Goal: Task Accomplishment & Management: Complete application form

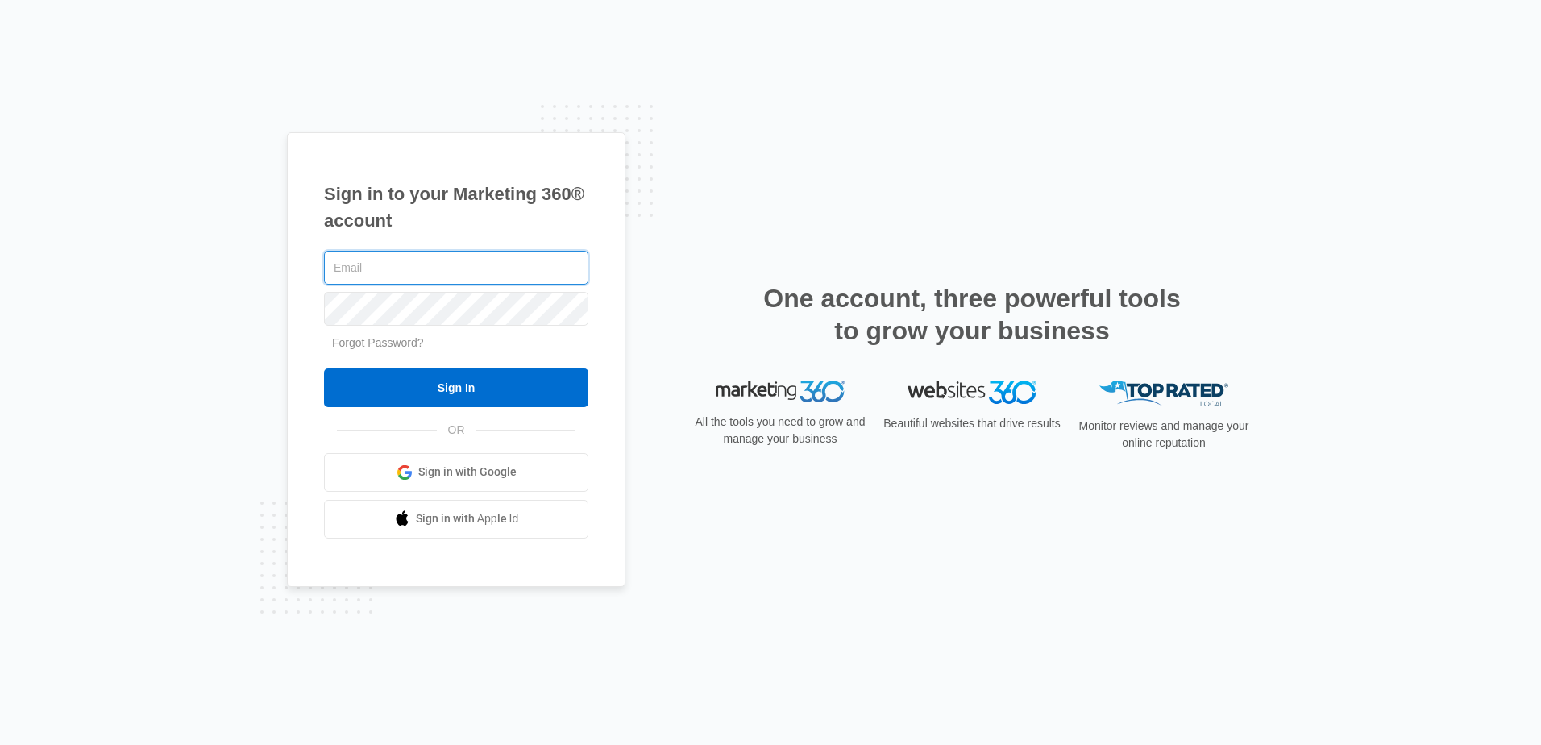
paste input "don_automotive_shop@yahoo.com"
type input "don_automotive_shop@yahoo.com"
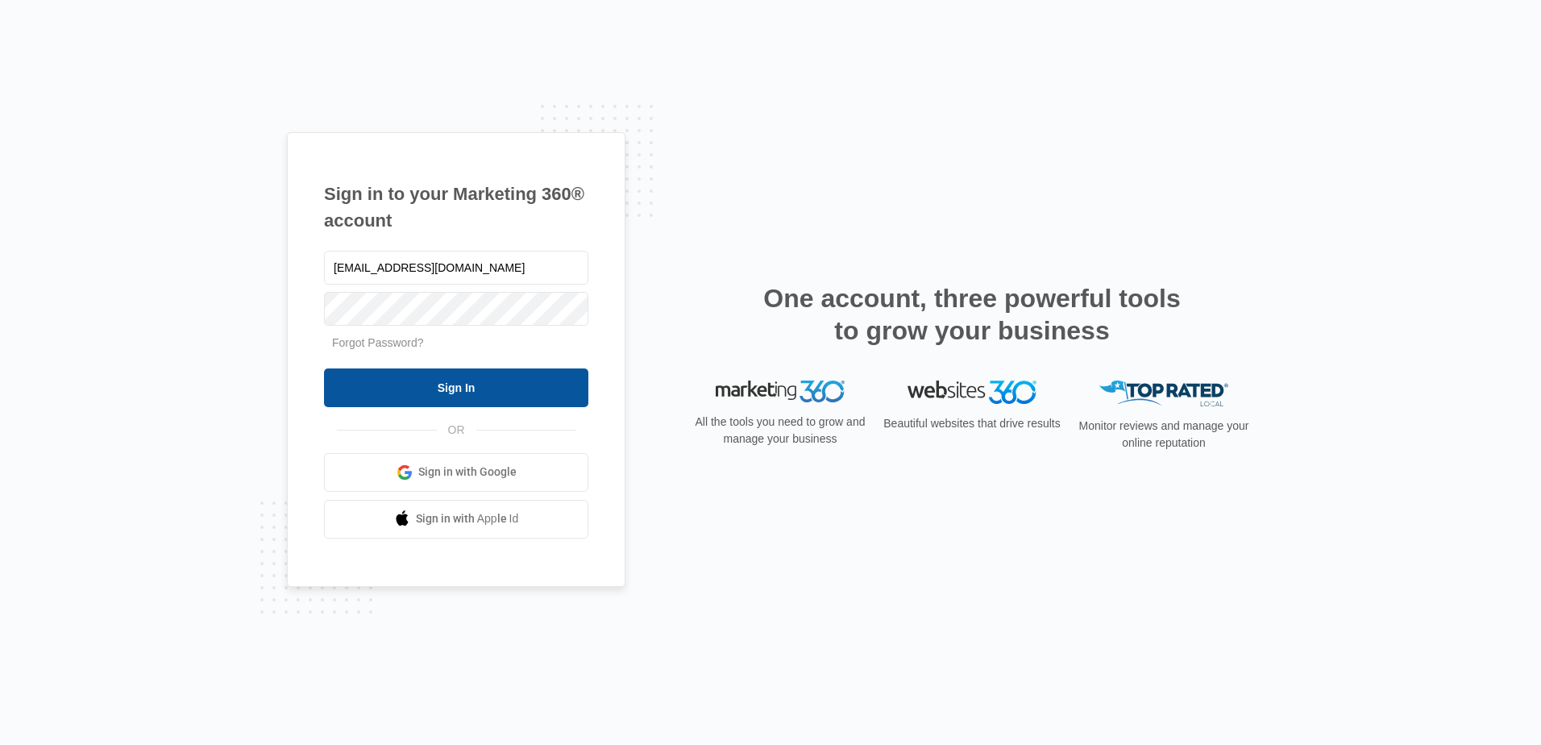
click at [458, 380] on input "Sign In" at bounding box center [456, 387] width 264 height 39
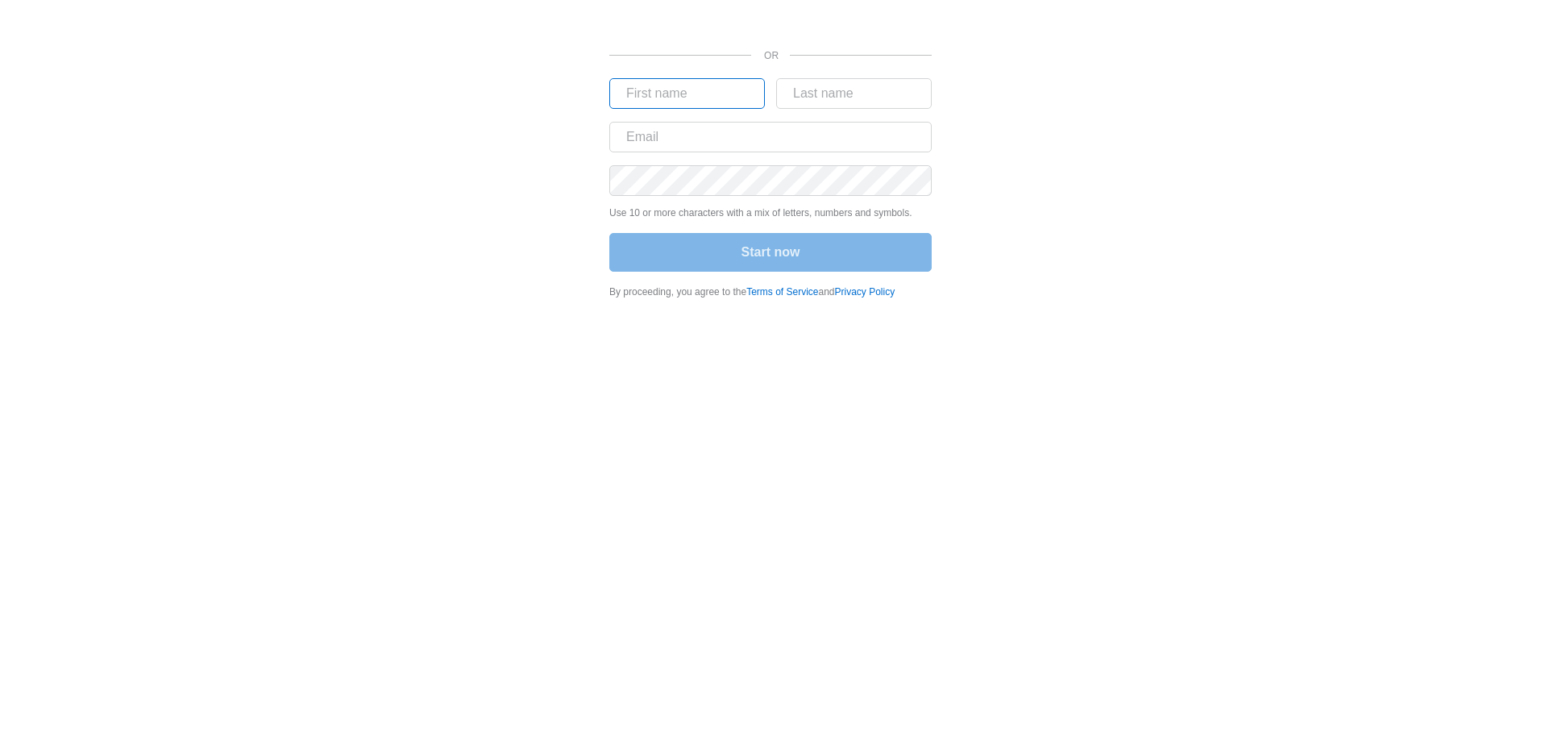
click at [666, 96] on input "text" at bounding box center [687, 93] width 156 height 31
paste input "Donovan"
type input "Donovan"
click at [824, 84] on input "text" at bounding box center [854, 93] width 156 height 31
paste input "Nearing"
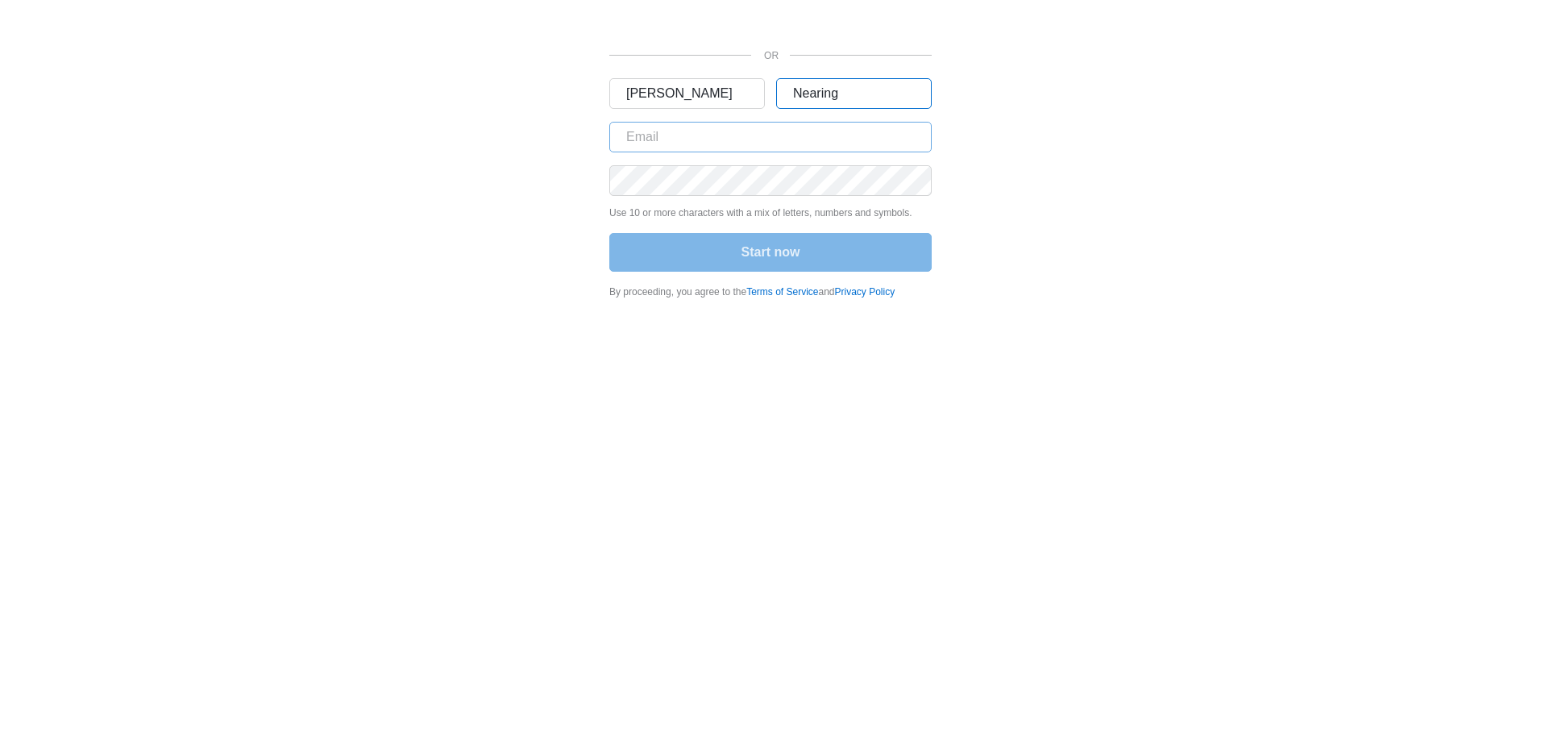
type input "Nearing"
click at [633, 138] on input "text" at bounding box center [770, 137] width 322 height 31
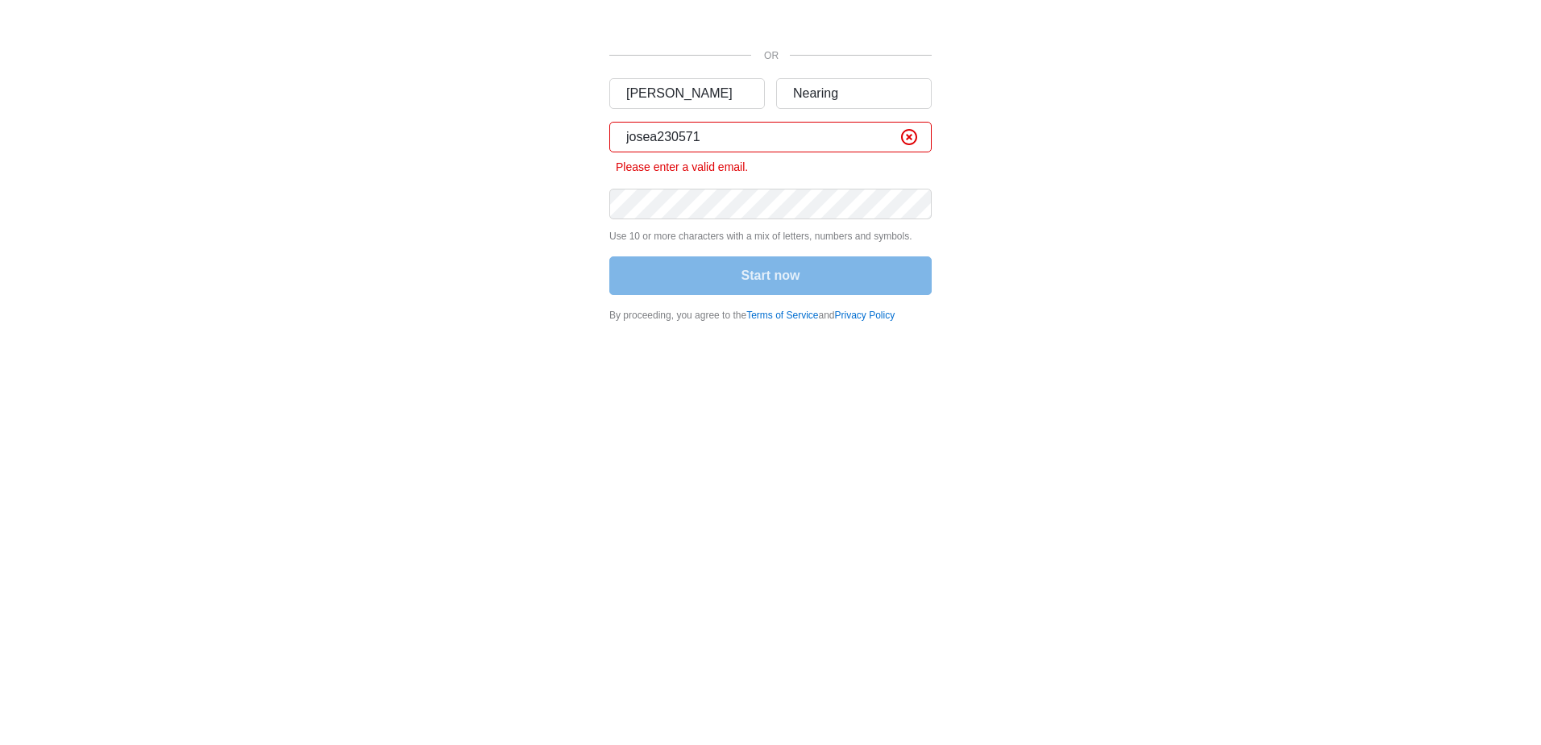
type input "josea230571"
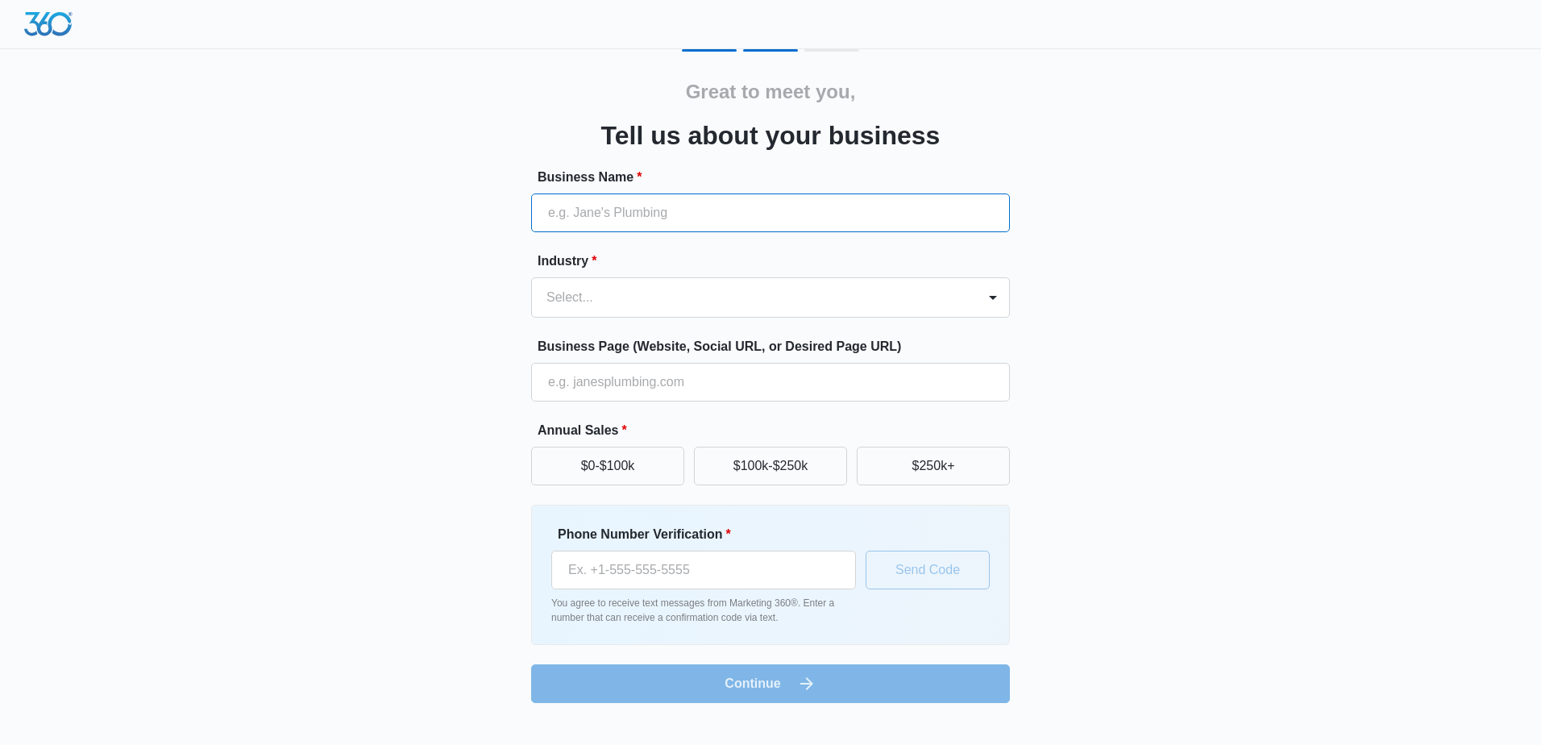
click at [646, 223] on input "Business Name *" at bounding box center [770, 212] width 479 height 39
paste input "[PERSON_NAME]'s Automotive Shop"
type input "[PERSON_NAME]'s Automotive Shop"
click at [582, 297] on div at bounding box center [750, 297] width 409 height 23
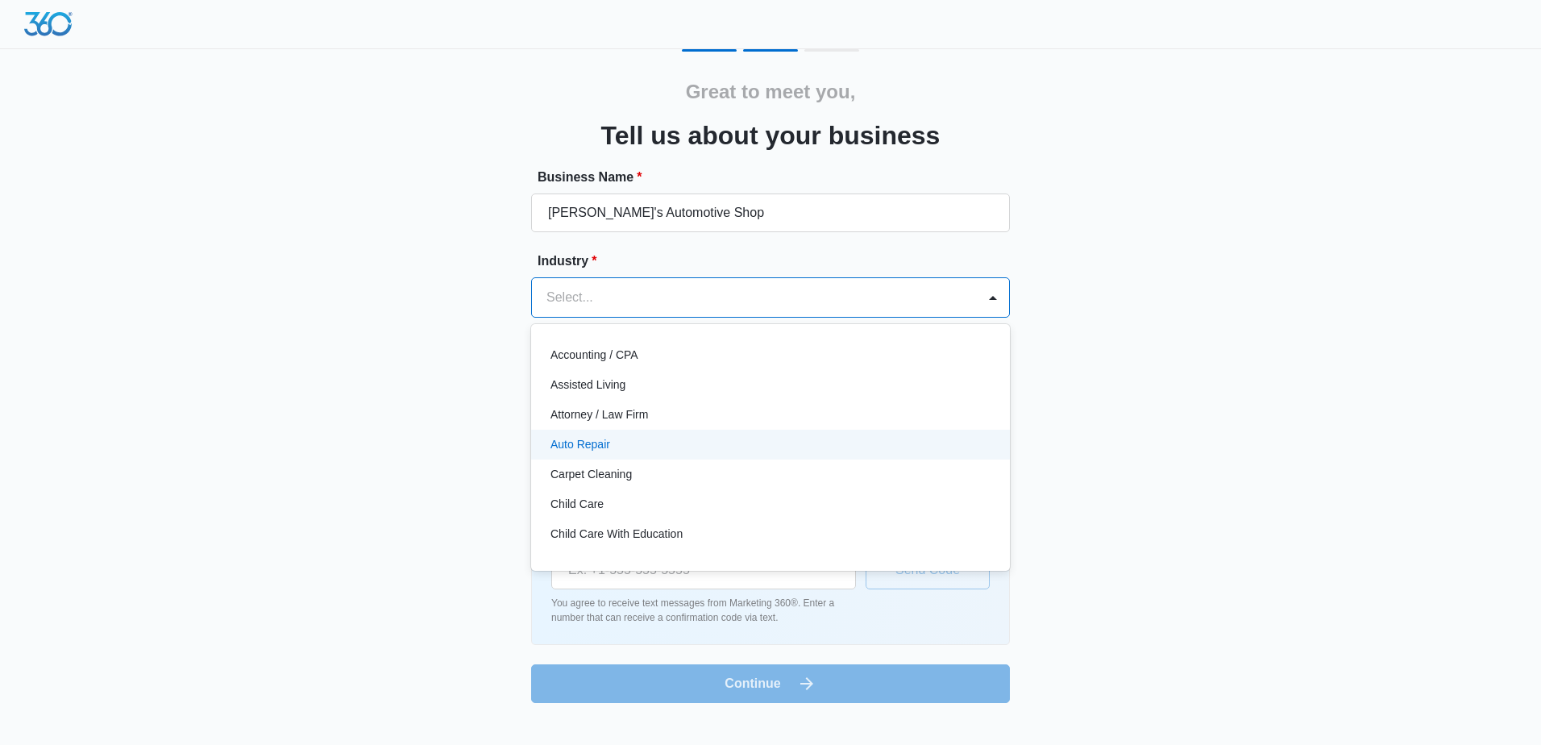
click at [579, 445] on p "Auto Repair" at bounding box center [580, 444] width 60 height 17
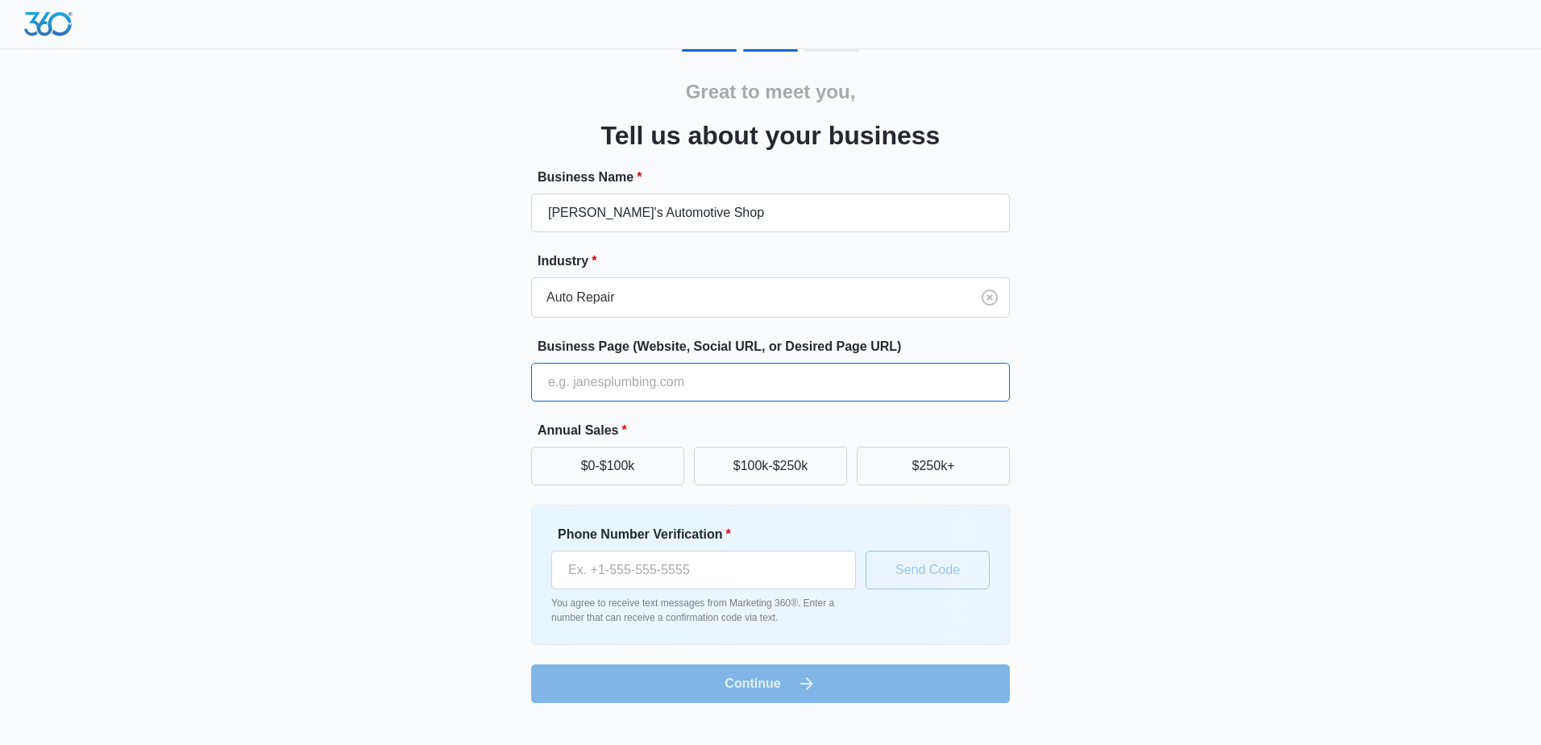
click at [649, 378] on input "Business Page (Website, Social URL, or Desired Page URL)" at bounding box center [770, 382] width 479 height 39
paste input "[URL][DOMAIN_NAME]"
type input "https://www.donsautomotiveshop.com"
click at [626, 460] on button "$0-$100k" at bounding box center [607, 465] width 153 height 39
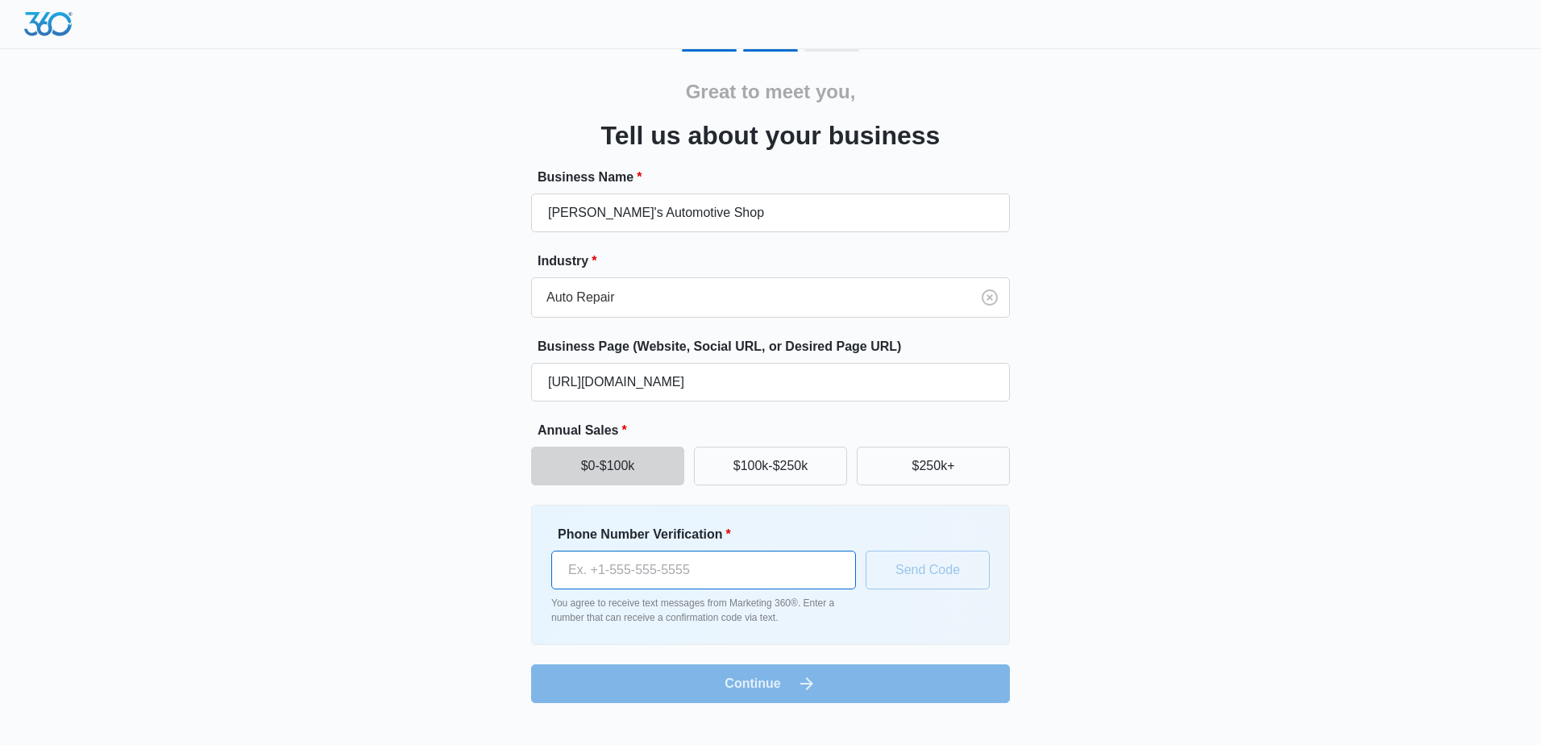
click at [671, 570] on input "Phone Number Verification *" at bounding box center [703, 569] width 305 height 39
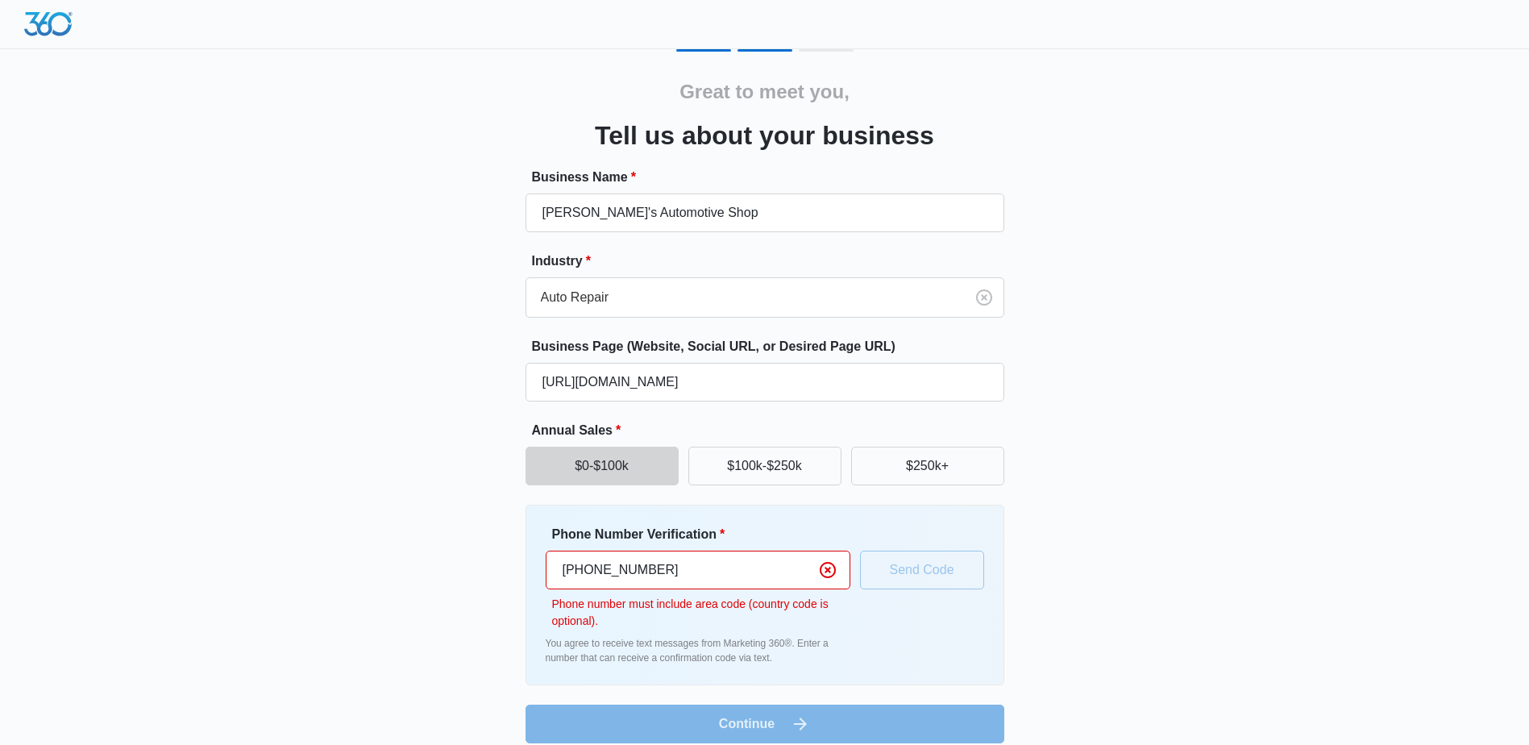
click at [424, 594] on div "Great to meet you, Tell us about your business Business Name * Don's Automotive…" at bounding box center [764, 396] width 967 height 694
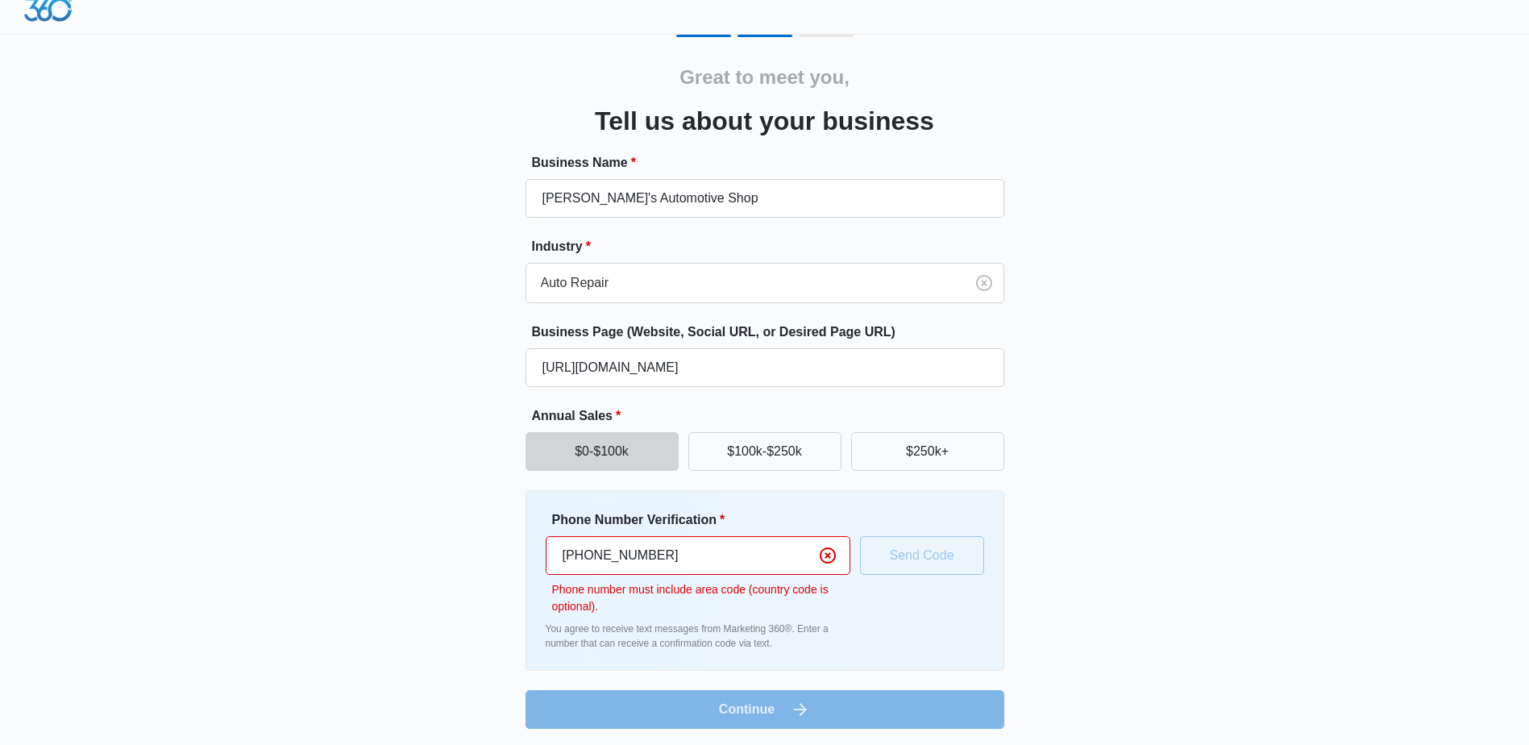
scroll to position [18, 0]
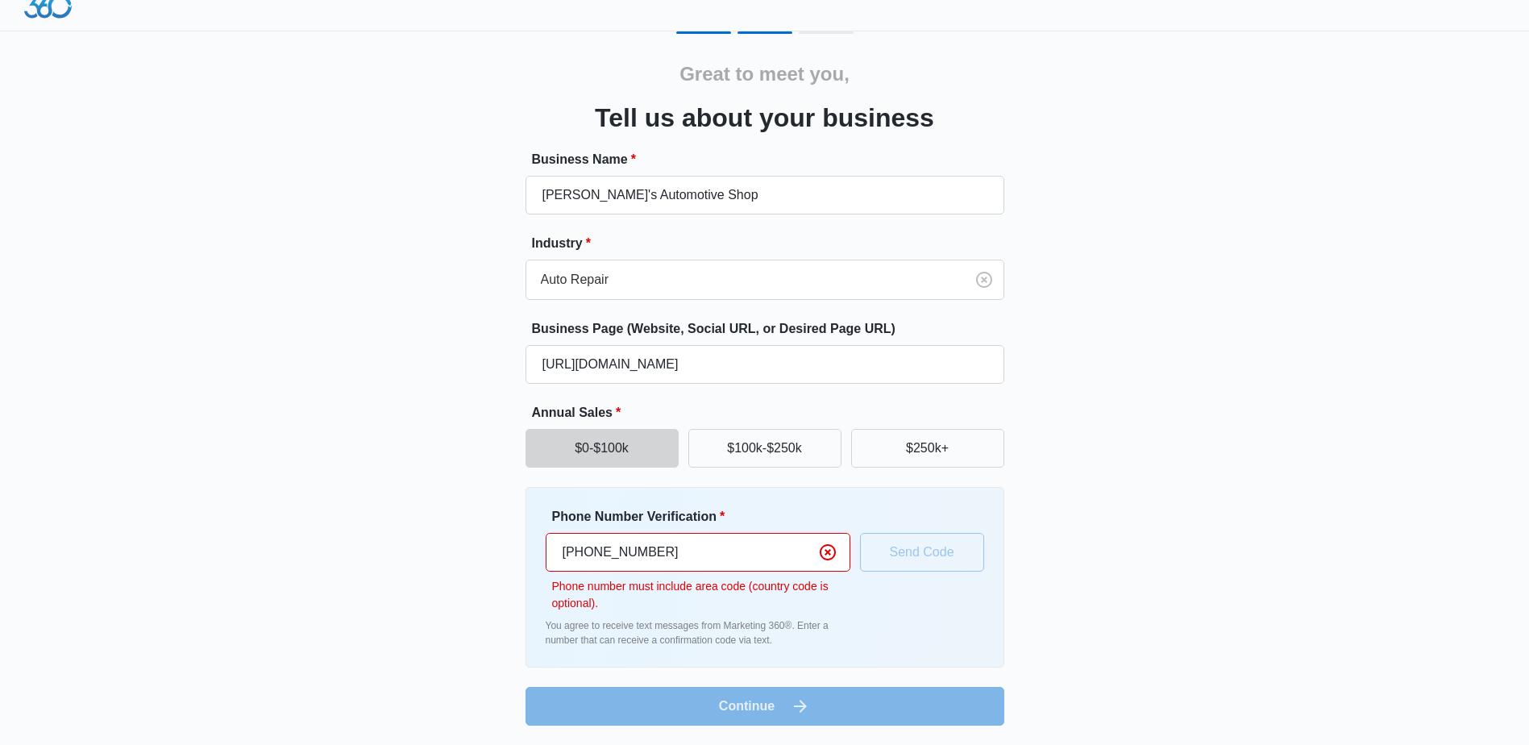
click at [916, 546] on div "Phone Number Verification * +58 414 4979338 Phone number must include area code…" at bounding box center [765, 577] width 438 height 140
click at [582, 552] on input "+58 414 4979338" at bounding box center [698, 552] width 305 height 39
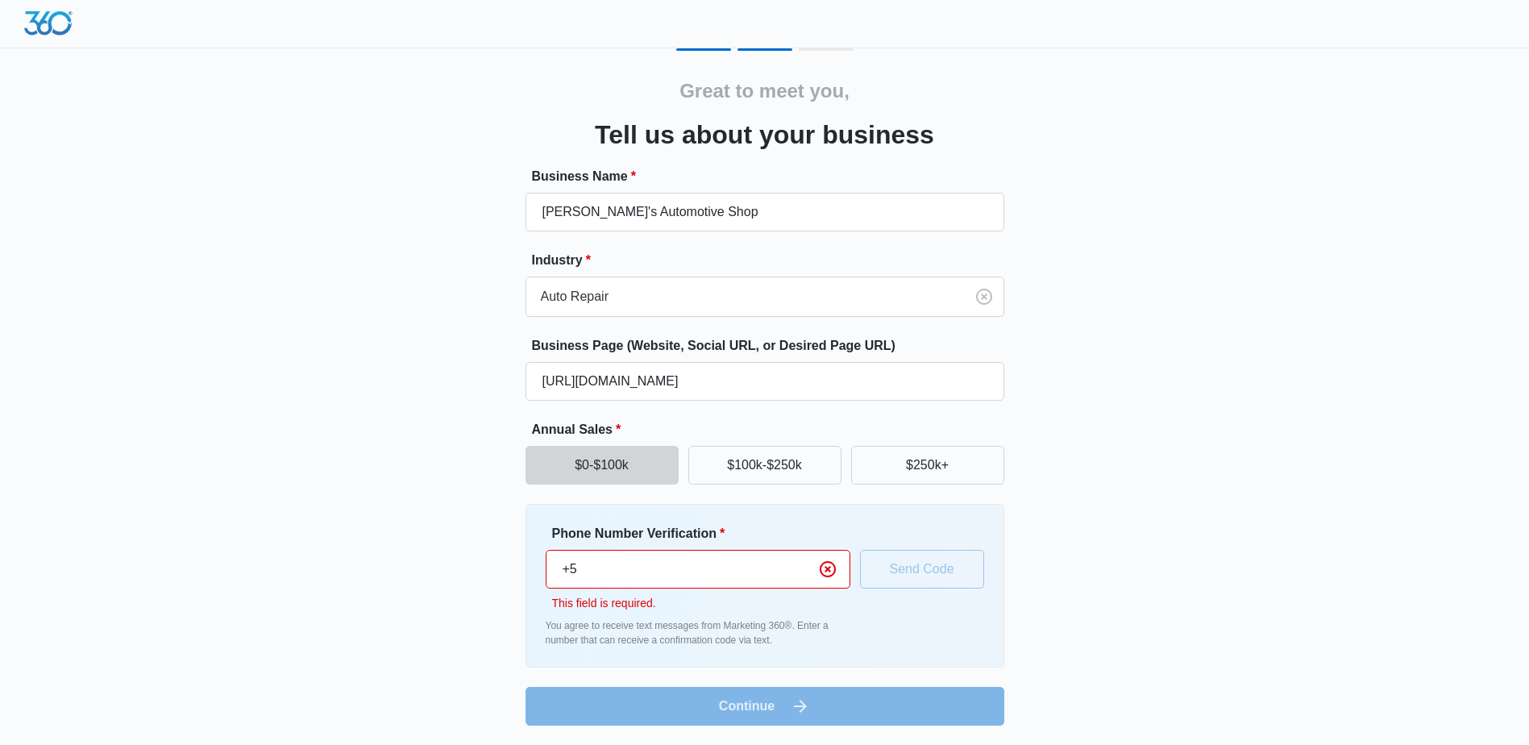
type input "+"
click at [414, 406] on div "Great to meet you, Tell us about your business Business Name * Don's Automotive…" at bounding box center [764, 386] width 967 height 677
